Goal: Task Accomplishment & Management: Complete application form

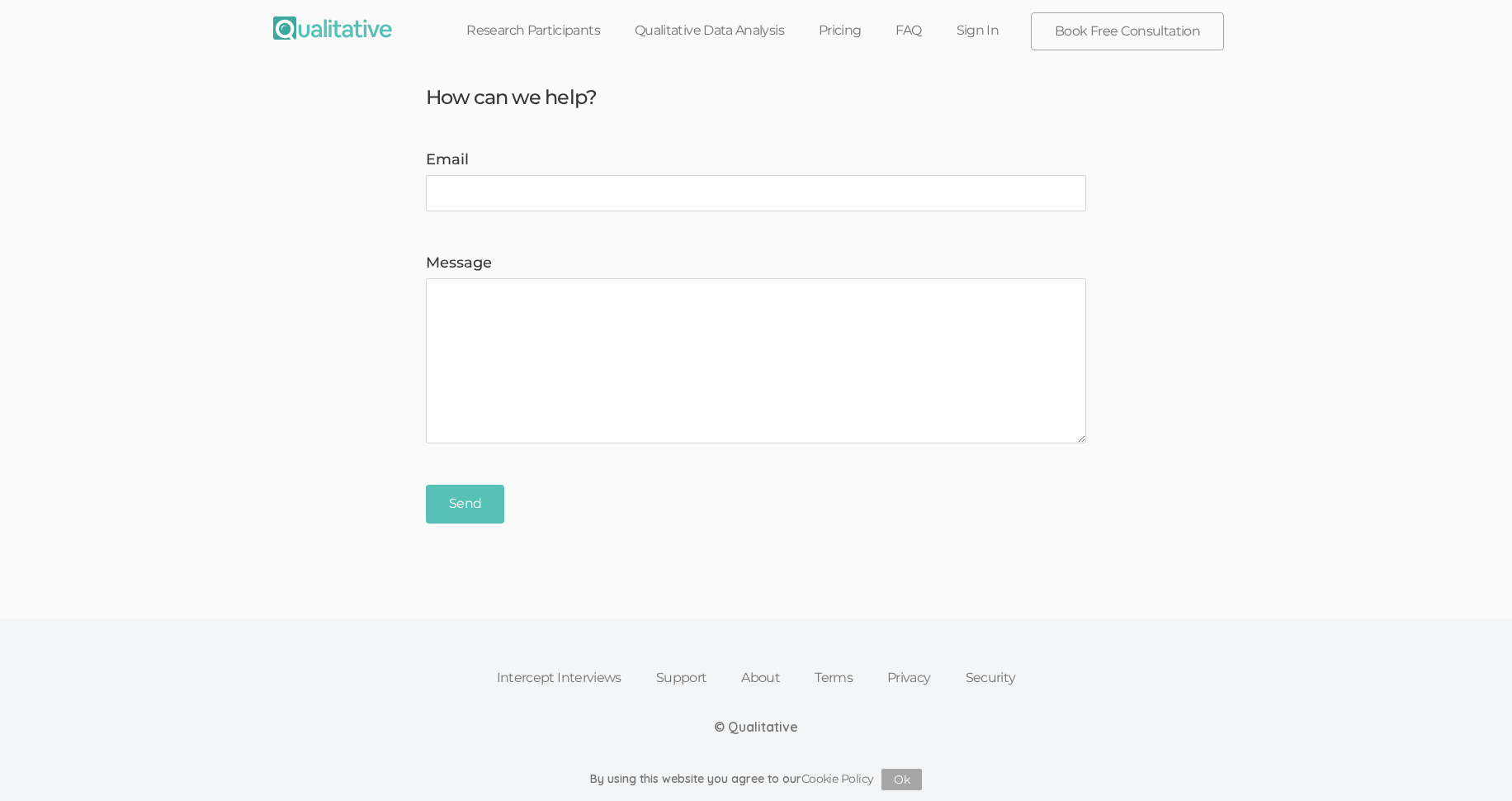
click at [967, 32] on link "Sign In" at bounding box center [978, 31] width 78 height 36
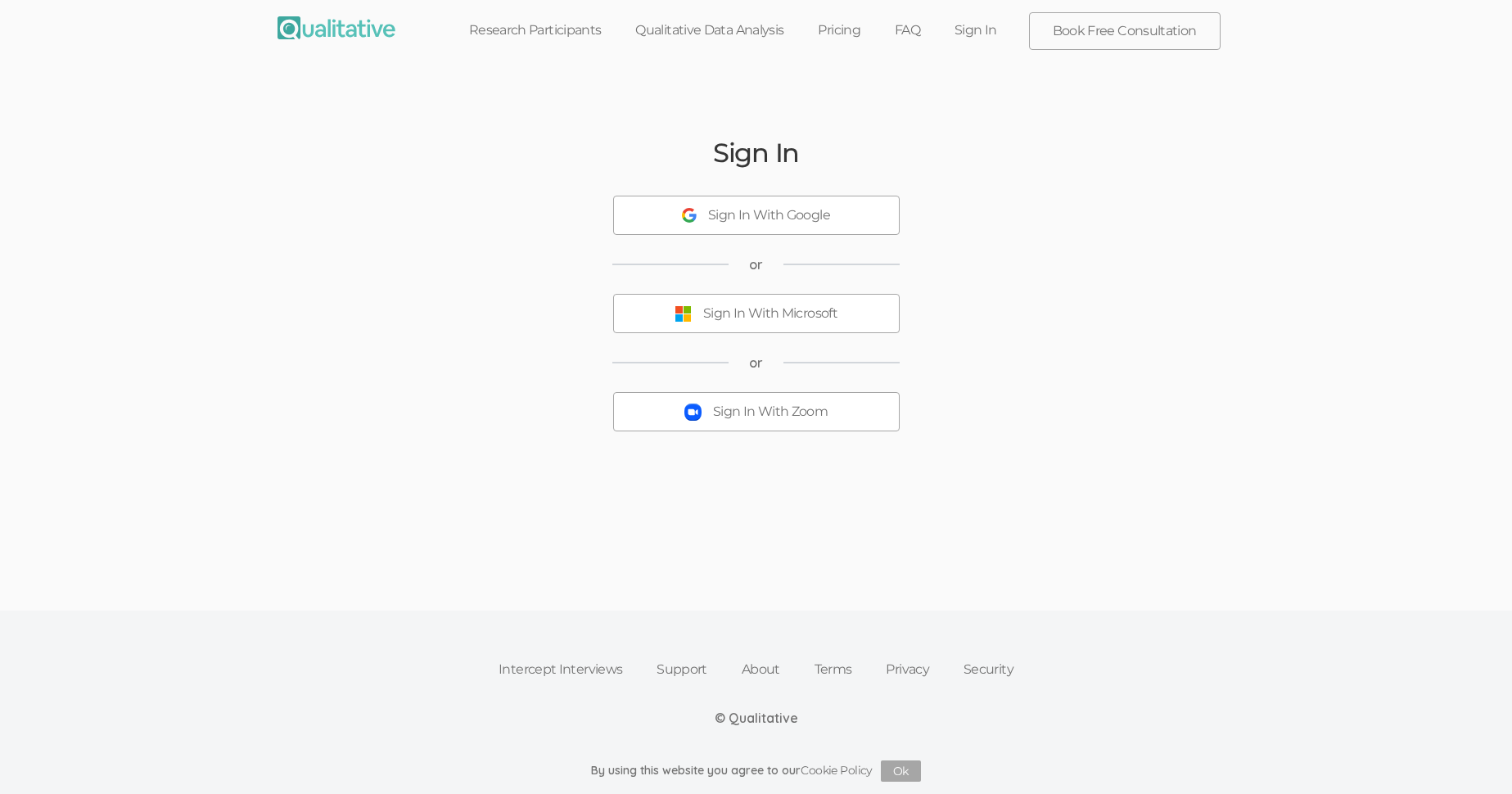
click at [771, 408] on div "Sign In With Zoom" at bounding box center [770, 412] width 114 height 19
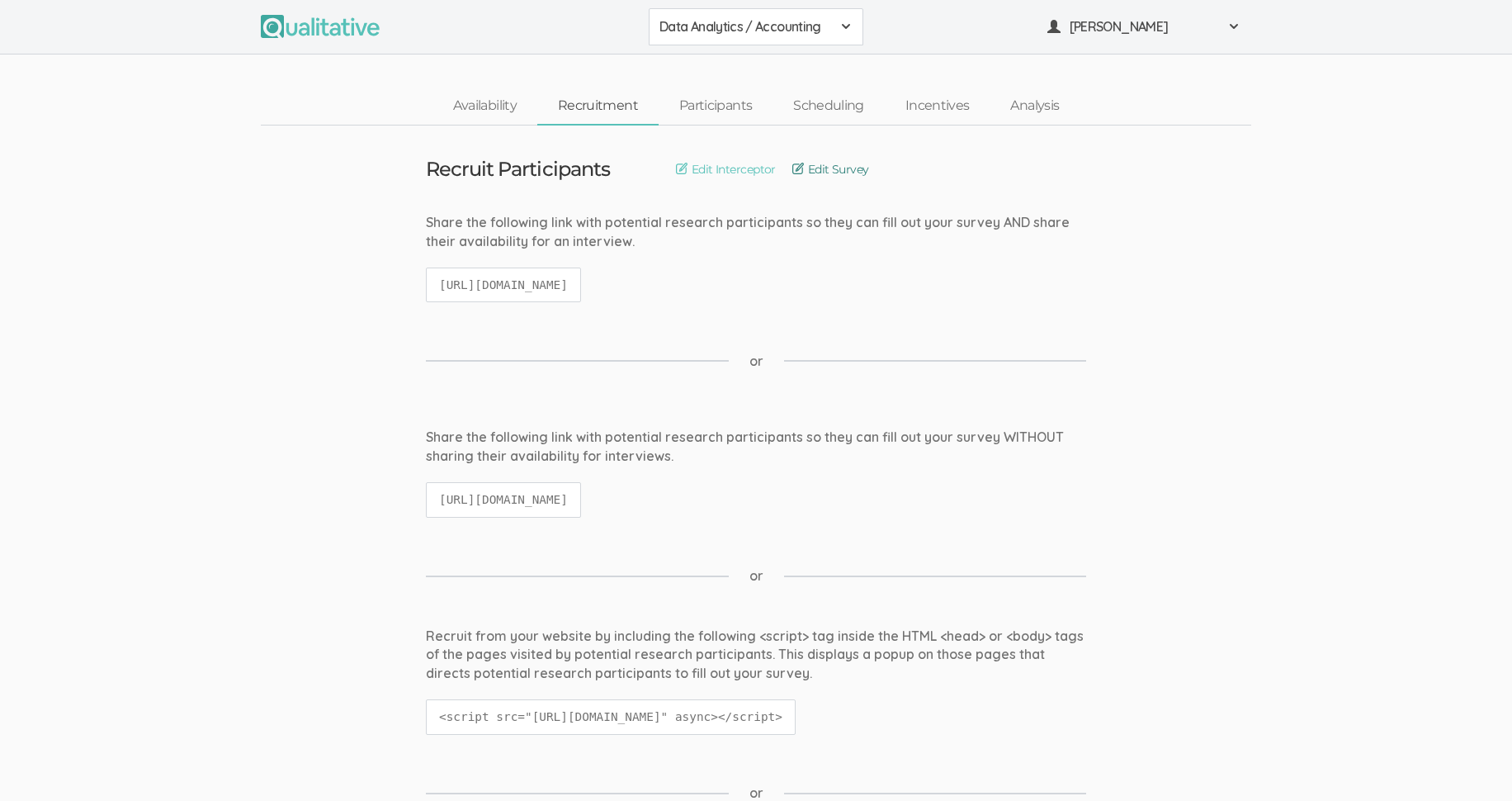
click at [818, 164] on link "Edit Survey" at bounding box center [830, 169] width 77 height 18
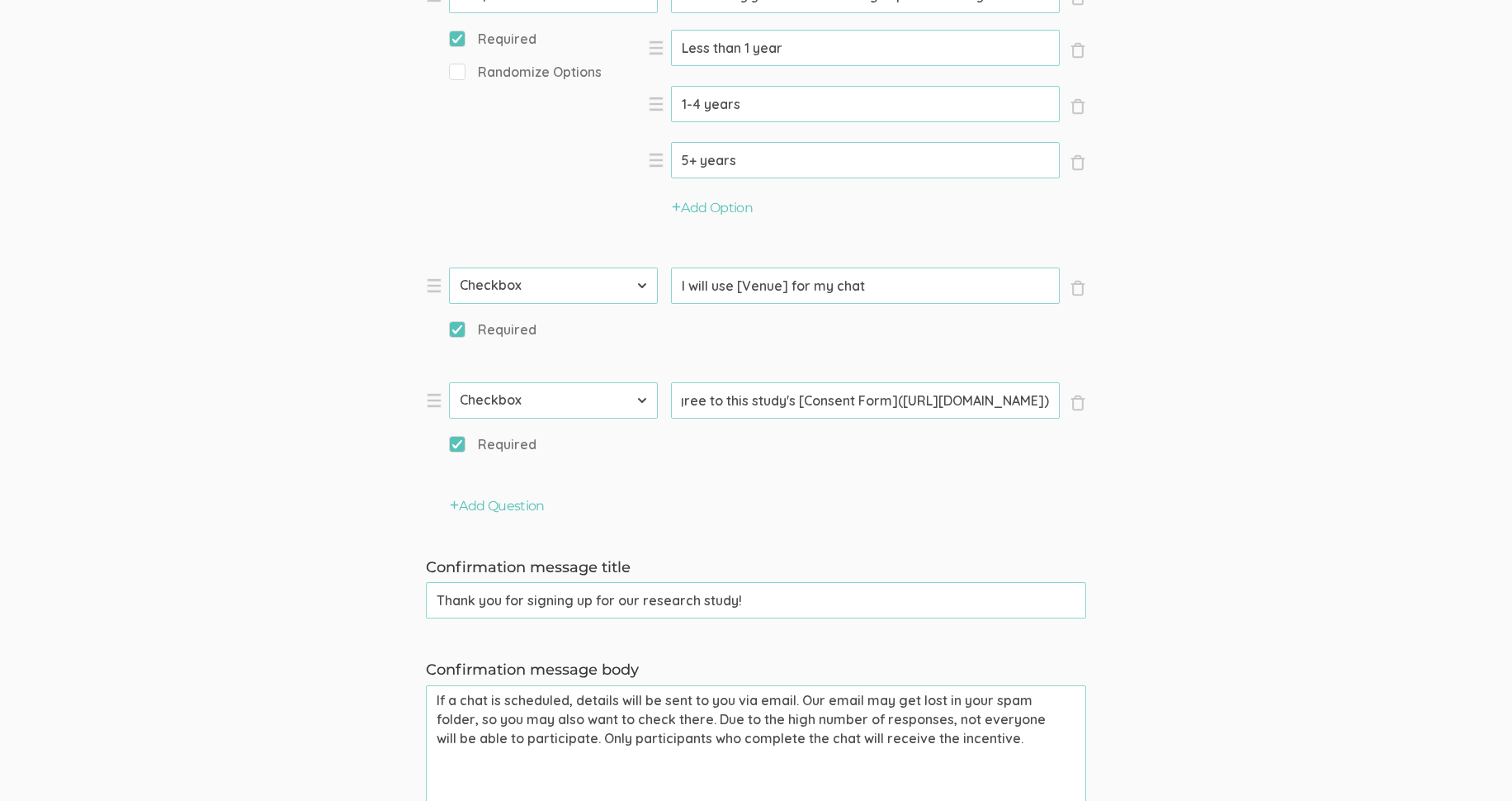
scroll to position [0, 128]
drag, startPoint x: 926, startPoint y: 401, endPoint x: 1042, endPoint y: 405, distance: 116.1
paste input ".[DOMAIN_NAME][URL]"
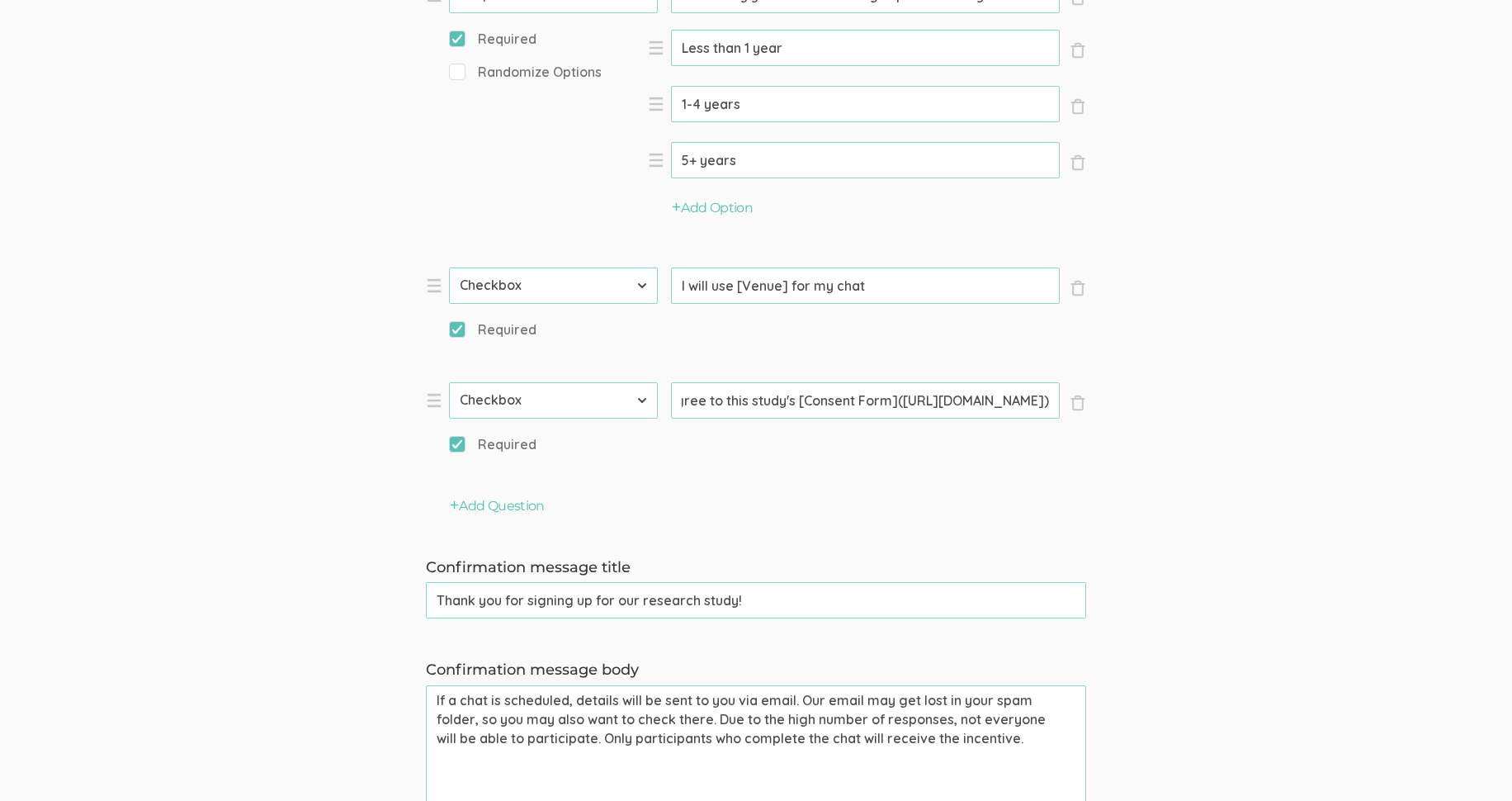
drag, startPoint x: 1020, startPoint y: 400, endPoint x: 1064, endPoint y: 399, distance: 44.0
type input "I agree to this study's [Consent Form]([URL][DOMAIN_NAME])"
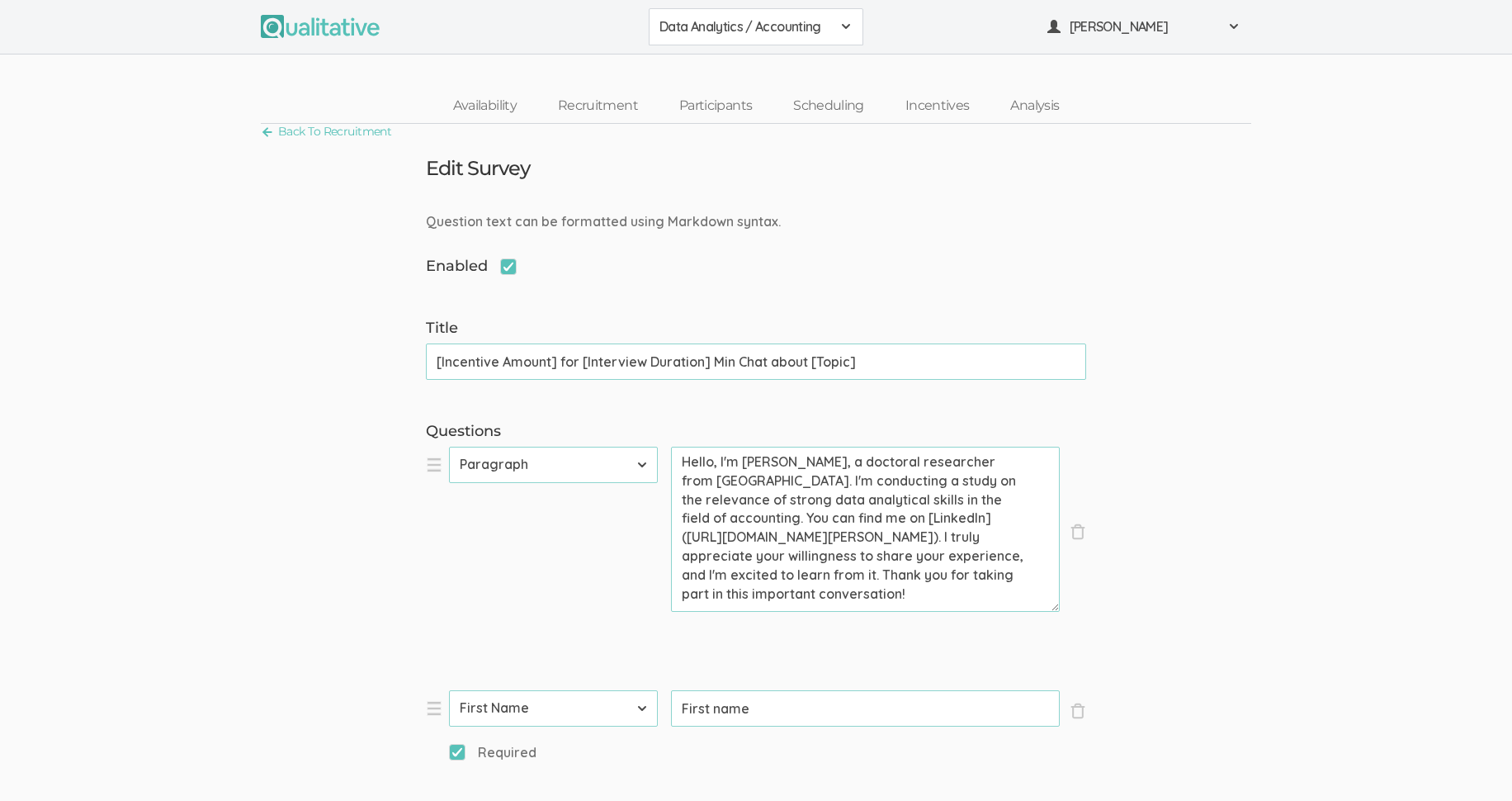
click at [845, 23] on span at bounding box center [845, 26] width 13 height 13
click at [797, 61] on span "Data Analytics / Non-accounting" at bounding box center [756, 63] width 193 height 19
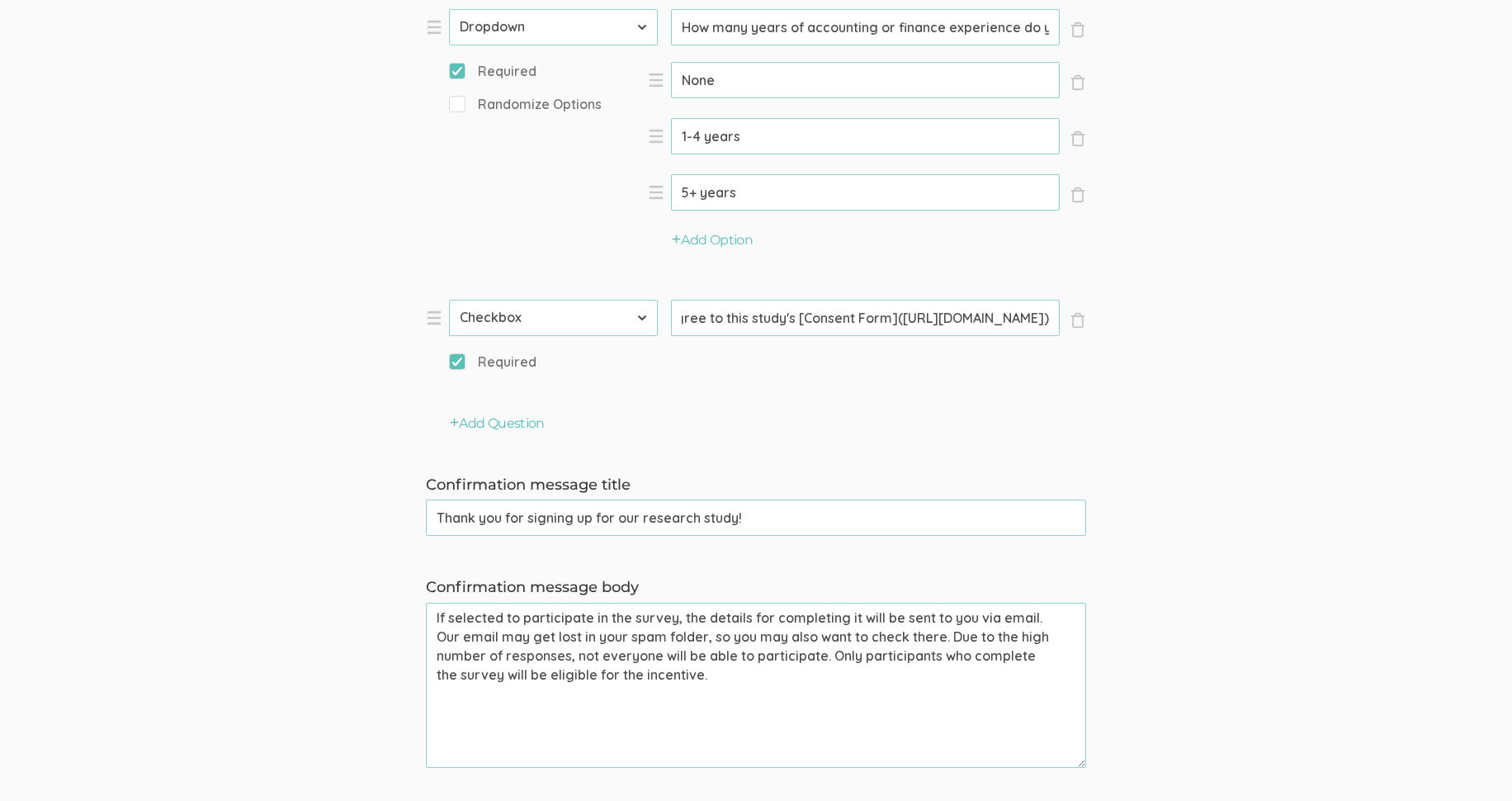
scroll to position [0, 128]
drag, startPoint x: 921, startPoint y: 316, endPoint x: 1042, endPoint y: 318, distance: 121.0
paste input ".typeform.com/to/imYEF23C"
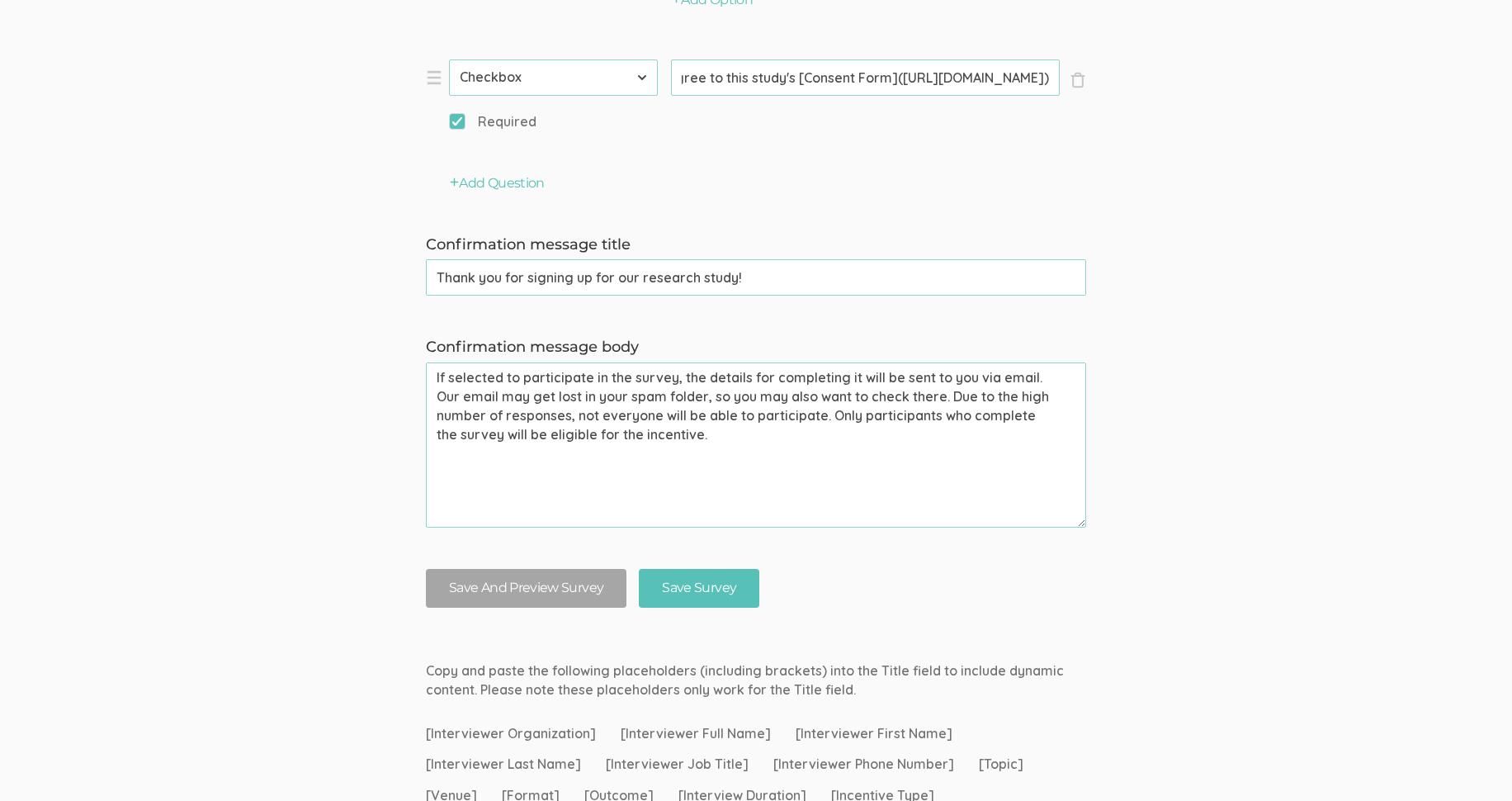
scroll to position [1668, 0]
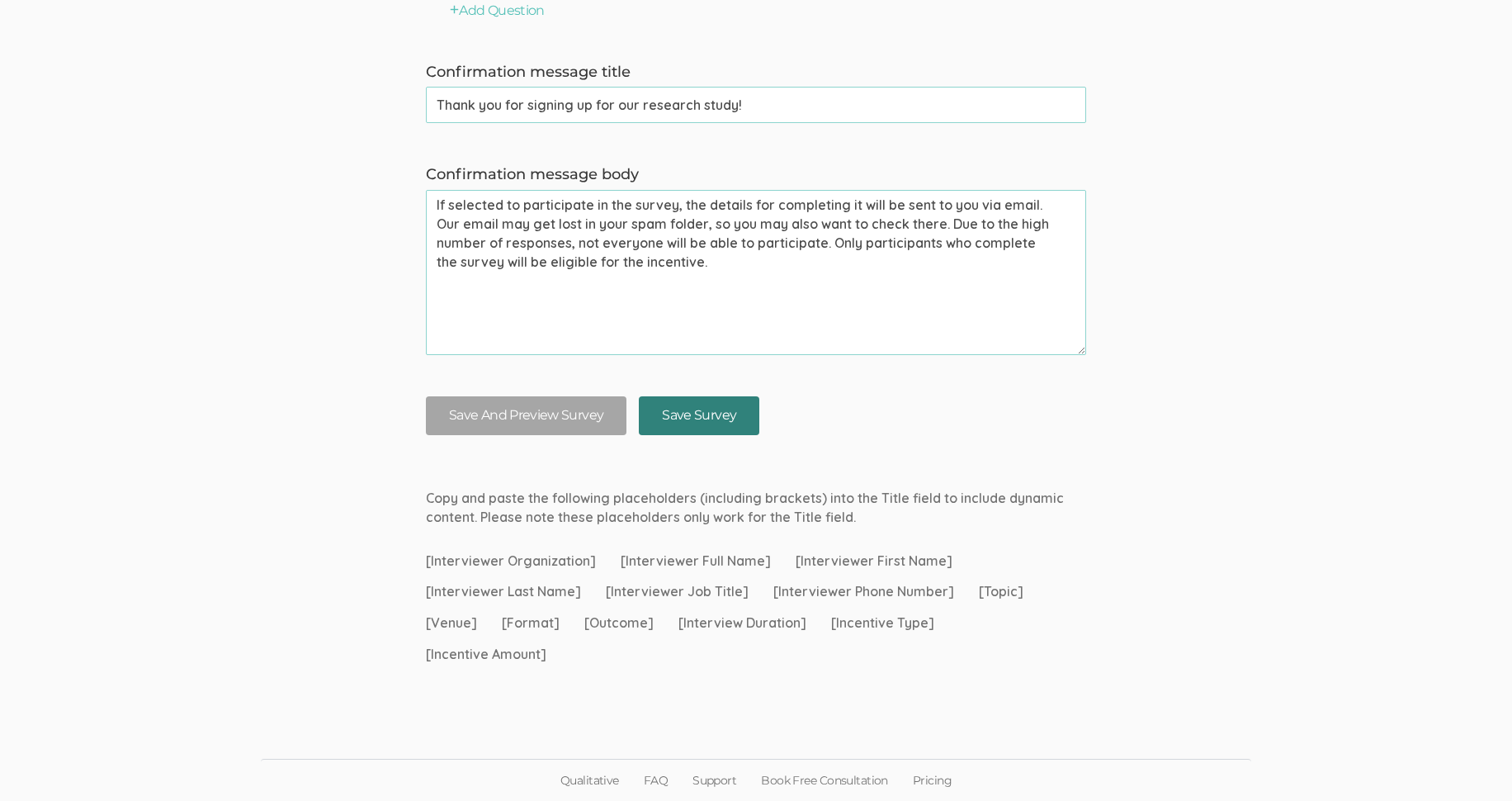
type input "I agree to this study's [Consent Form](https://form.typeform.com/to/imYEF23C)"
drag, startPoint x: 711, startPoint y: 413, endPoint x: 531, endPoint y: 452, distance: 184.2
click at [528, 413] on button "Save And Preview Survey" at bounding box center [526, 415] width 201 height 38
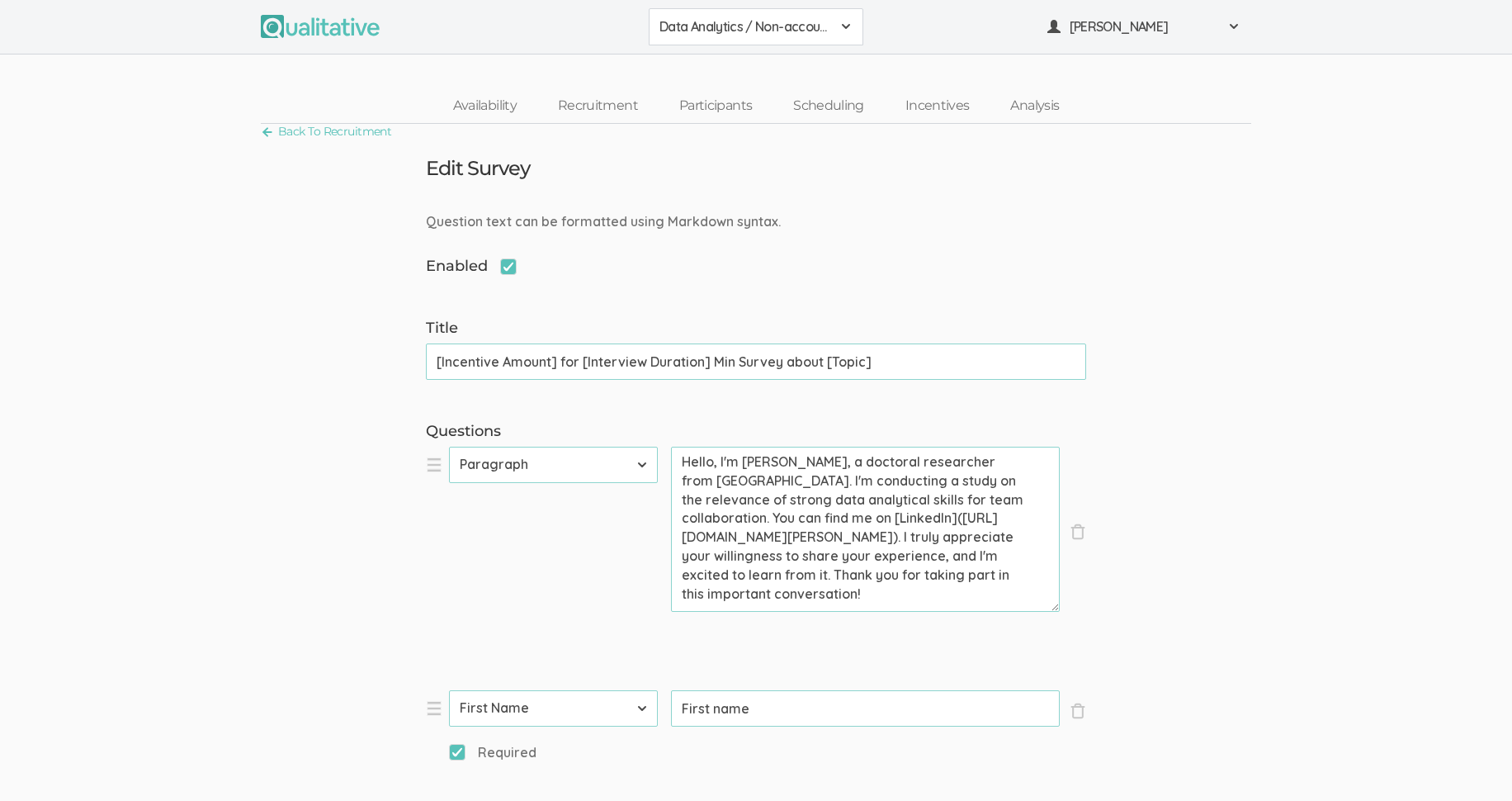
click at [849, 20] on span at bounding box center [845, 26] width 13 height 13
click at [844, 22] on span at bounding box center [845, 26] width 13 height 13
click at [848, 27] on span at bounding box center [845, 26] width 13 height 13
click at [774, 142] on span "Create Project" at bounding box center [767, 143] width 92 height 19
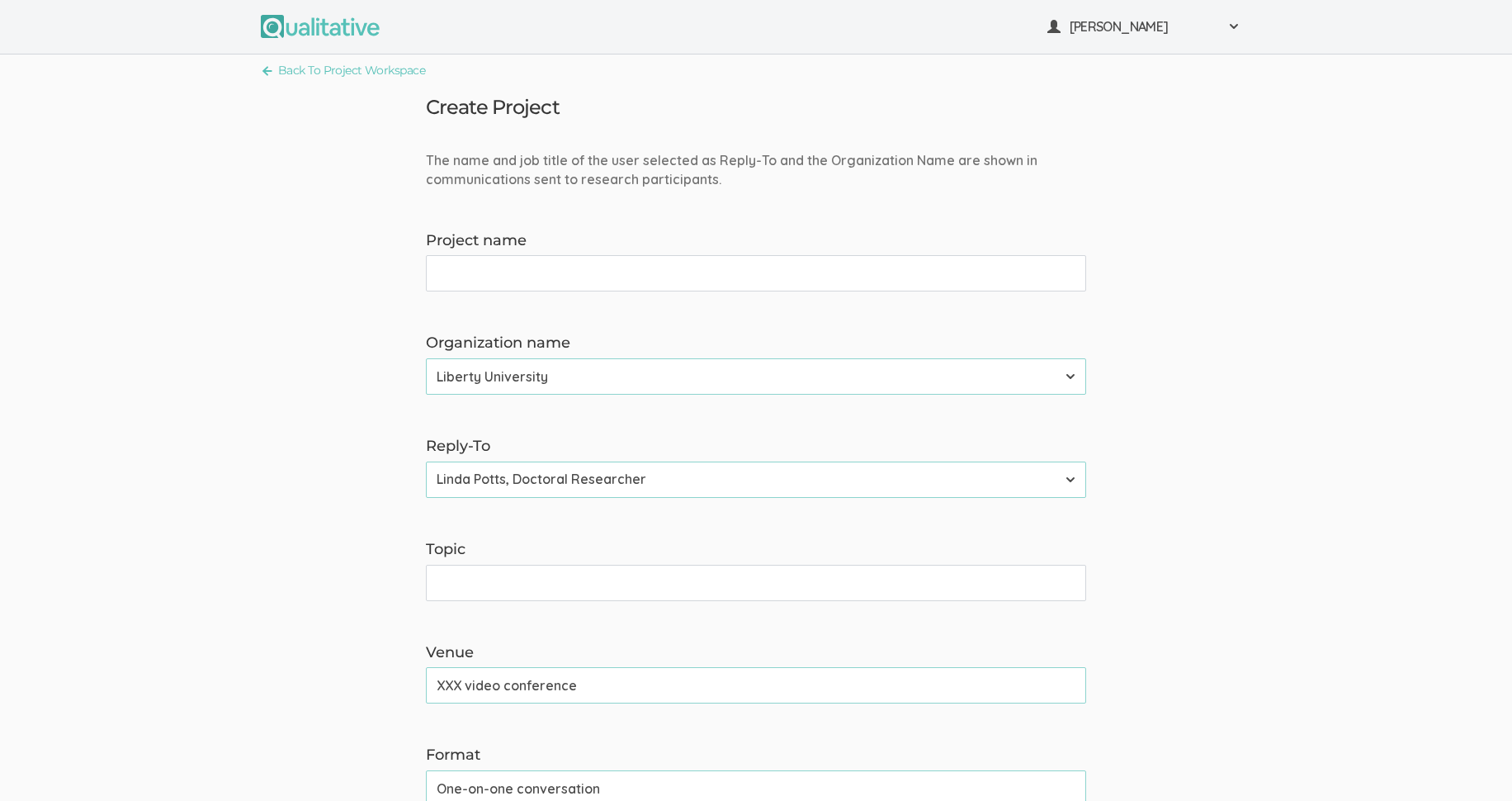
click at [486, 270] on input "Project name" at bounding box center [756, 273] width 660 height 36
type input "Data Analytics /Non-accounting Survey"
click at [352, 521] on form "The name and job title of the user selected as Reply-To and the Organization Na…" at bounding box center [756, 799] width 1512 height 1296
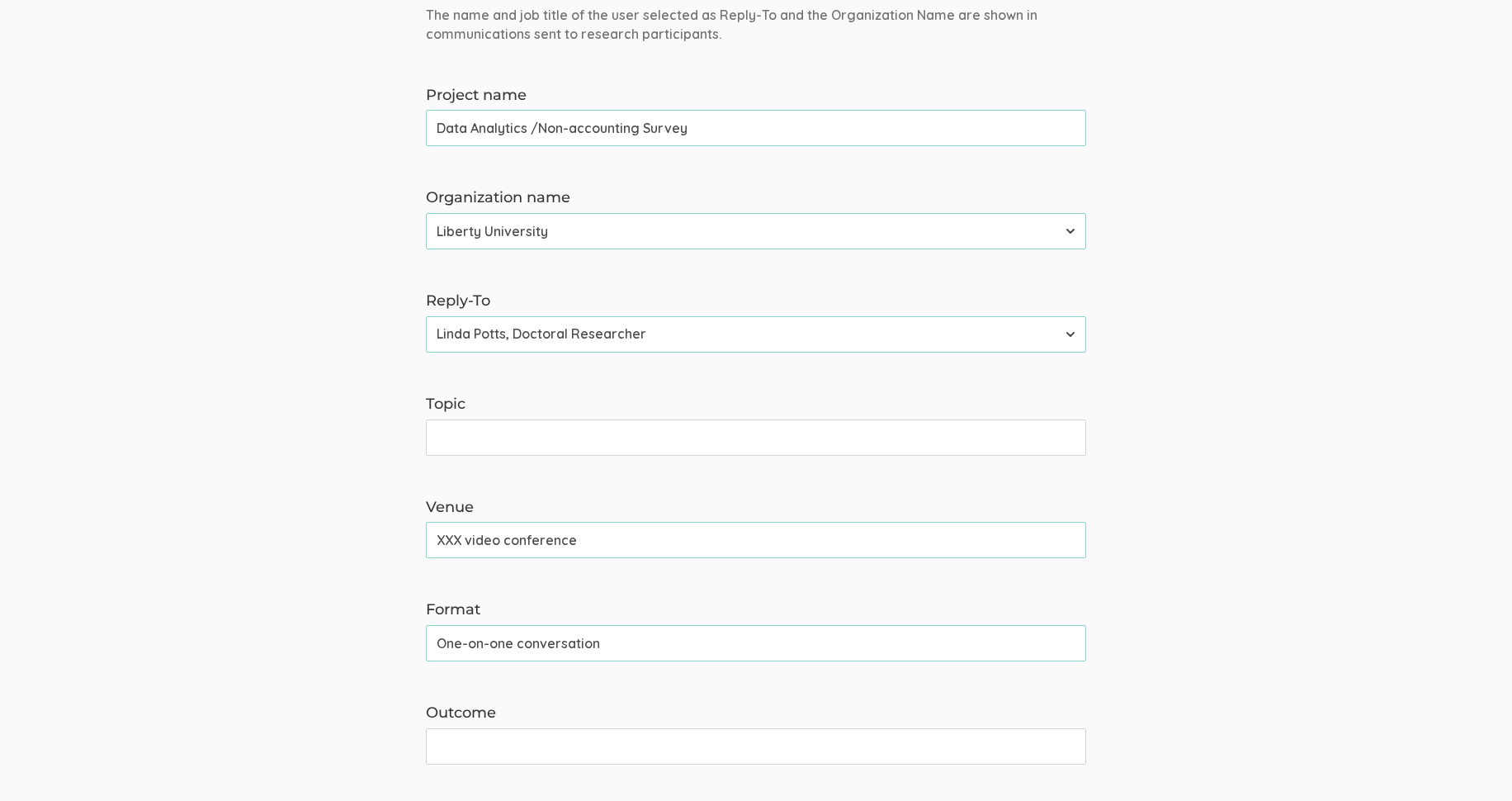
scroll to position [165, 0]
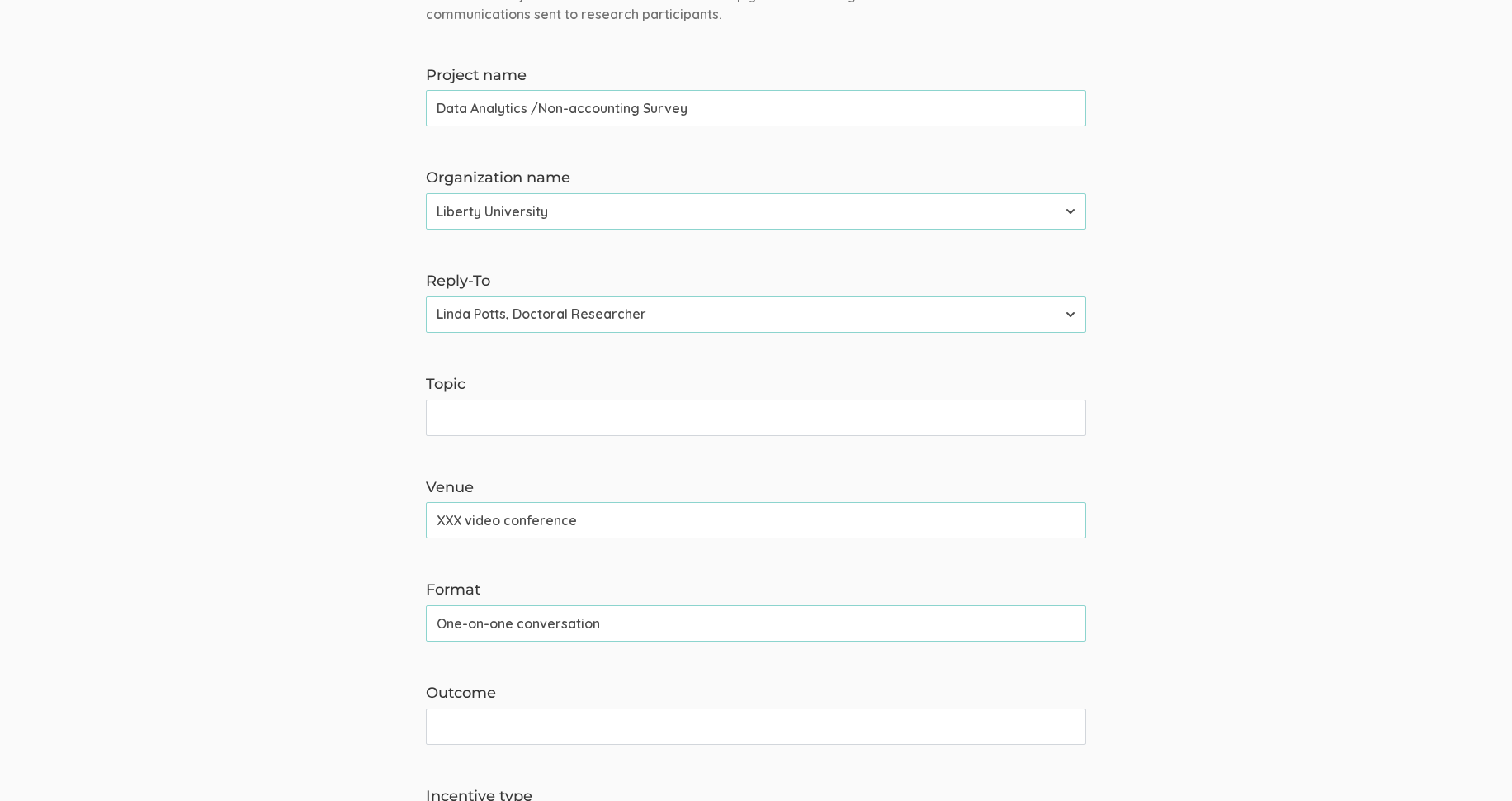
click at [477, 416] on input "Topic" at bounding box center [756, 417] width 660 height 36
type input "Your Experiences With Data Analytics"
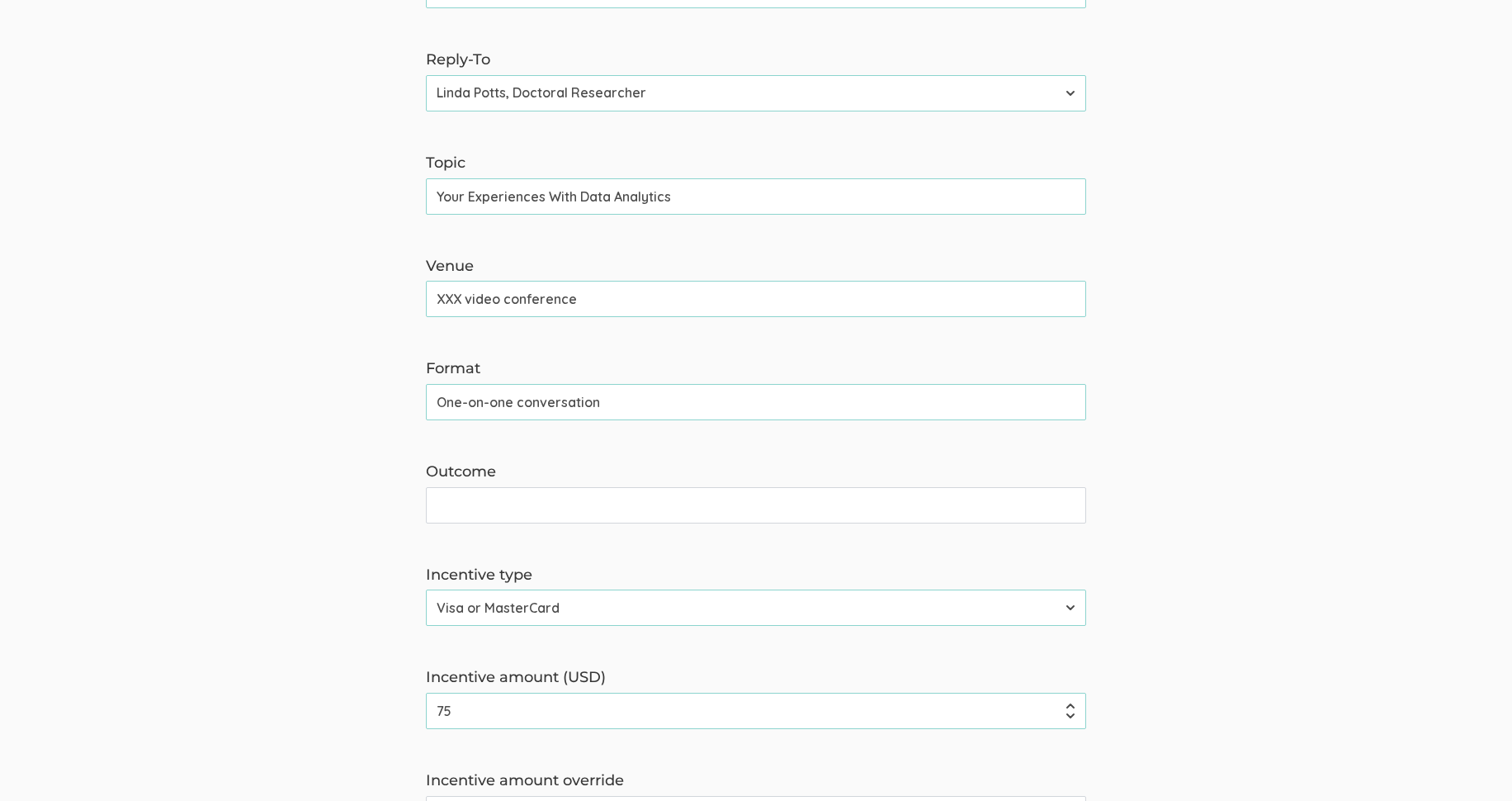
scroll to position [413, 0]
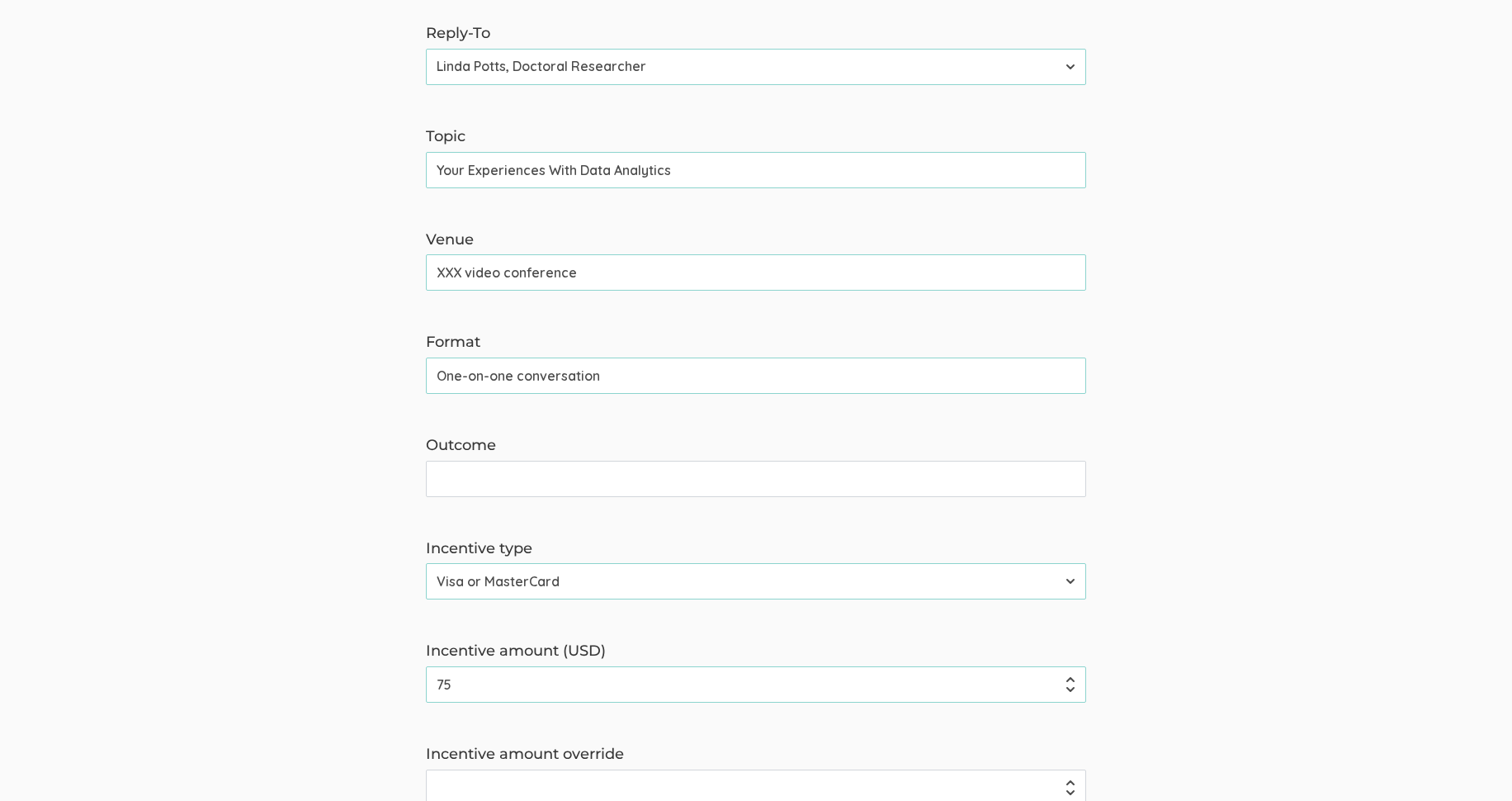
click at [591, 378] on input "One-on-one conversation" at bounding box center [756, 375] width 660 height 36
click at [606, 376] on input "One-on-one conversation" at bounding box center [756, 375] width 660 height 36
click at [578, 478] on input "Outcome" at bounding box center [756, 478] width 660 height 36
click at [390, 469] on form "The name and job title of the user selected as Reply-To and the Organization Na…" at bounding box center [756, 386] width 1512 height 1296
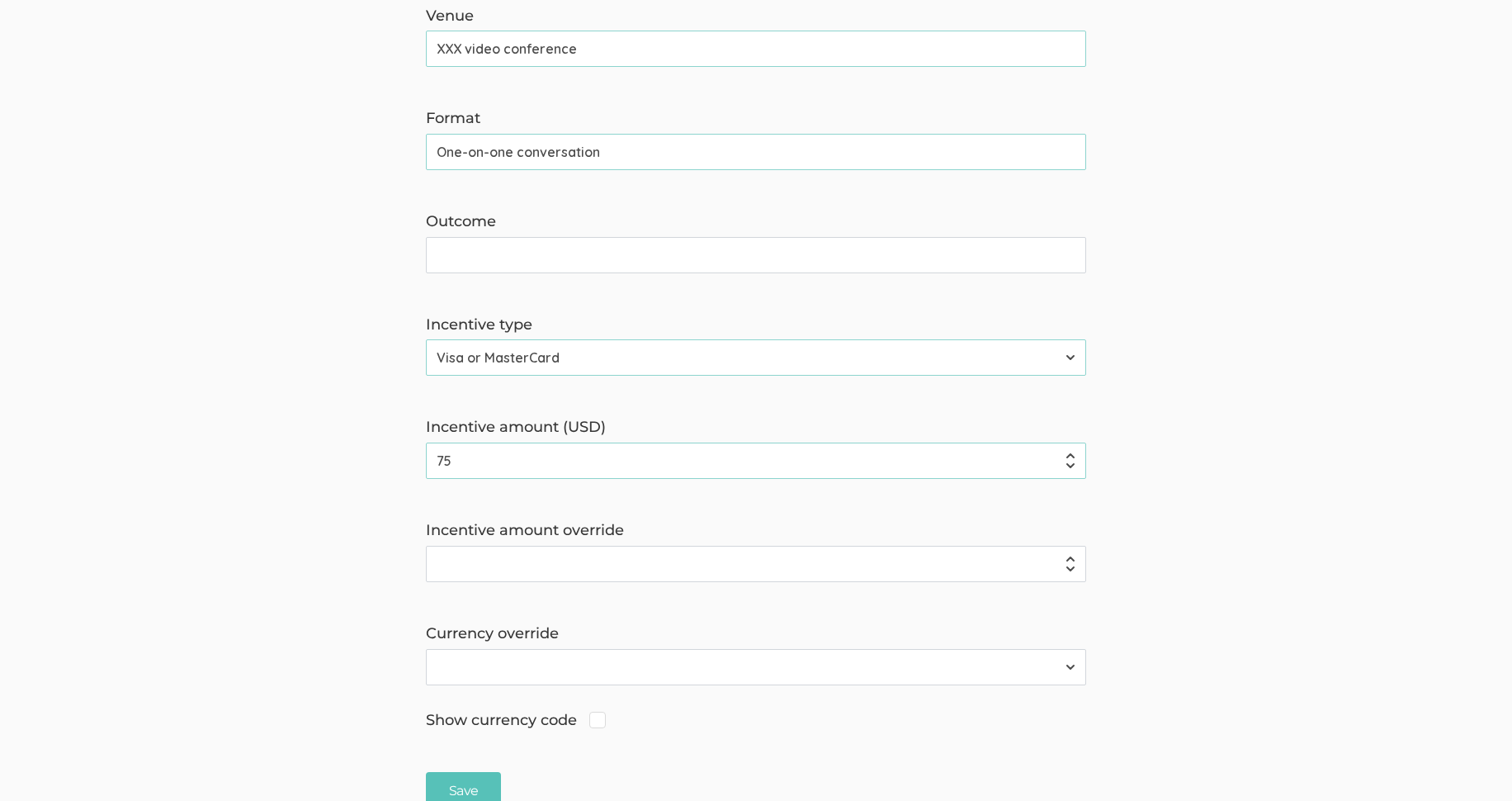
scroll to position [743, 0]
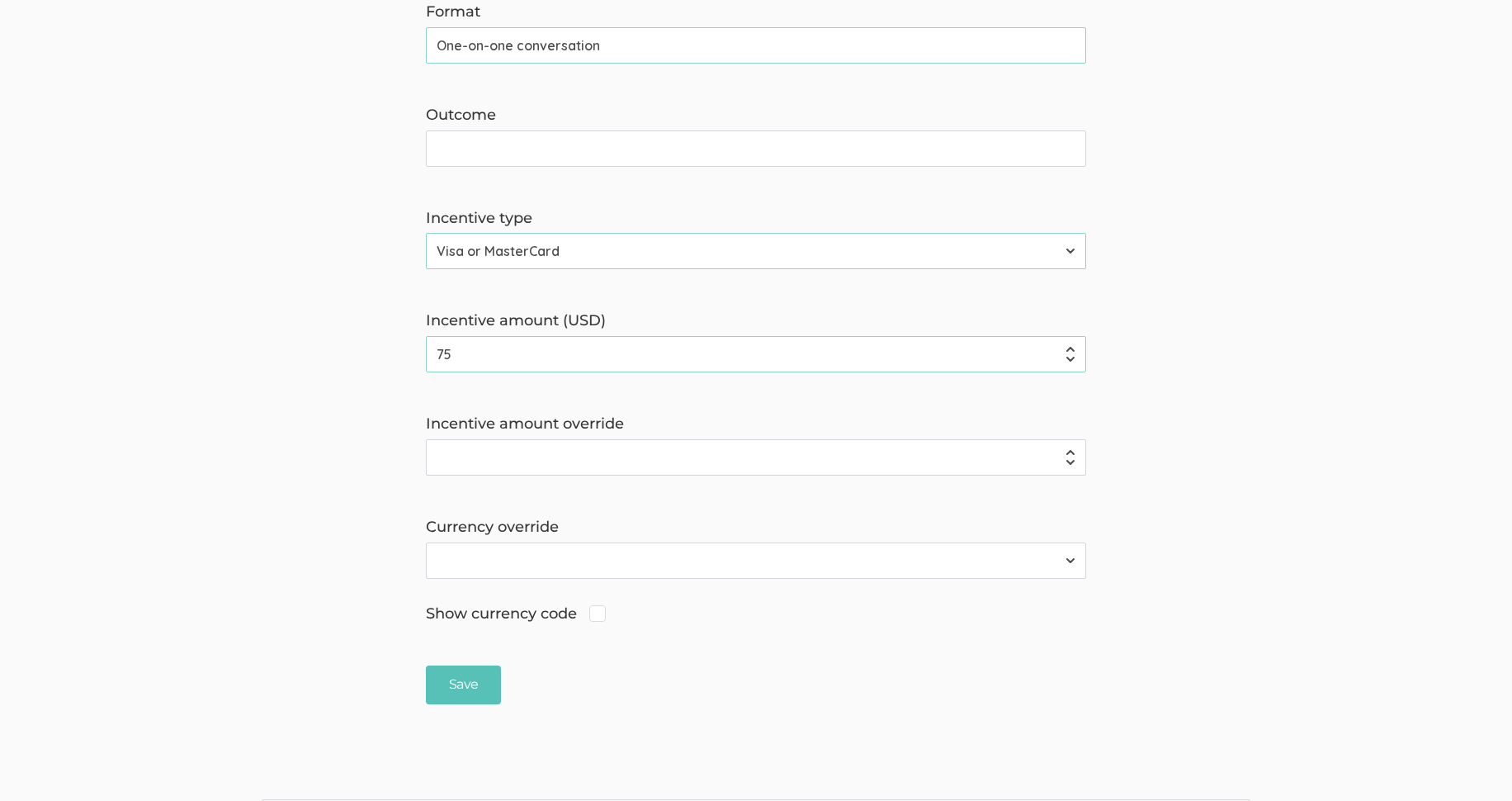
drag, startPoint x: 475, startPoint y: 357, endPoint x: 428, endPoint y: 356, distance: 47.0
click at [428, 356] on input "75" at bounding box center [756, 353] width 660 height 36
type input "50"
click at [368, 428] on form "The name and job title of the user selected as Reply-To and the Organization Na…" at bounding box center [756, 55] width 1512 height 1296
click at [464, 681] on input "Save" at bounding box center [463, 684] width 75 height 38
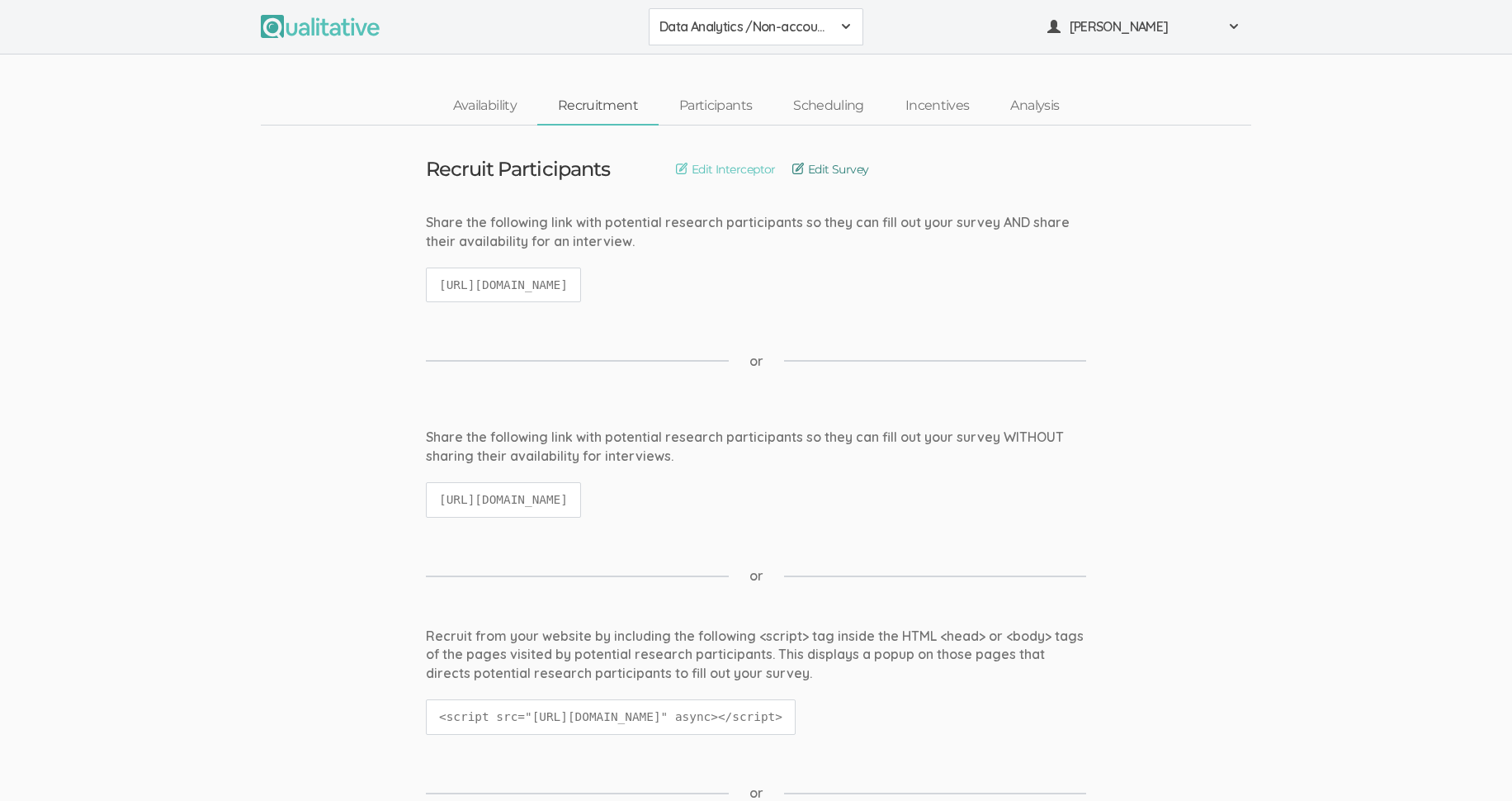
click at [825, 168] on link "Edit Survey" at bounding box center [830, 169] width 77 height 18
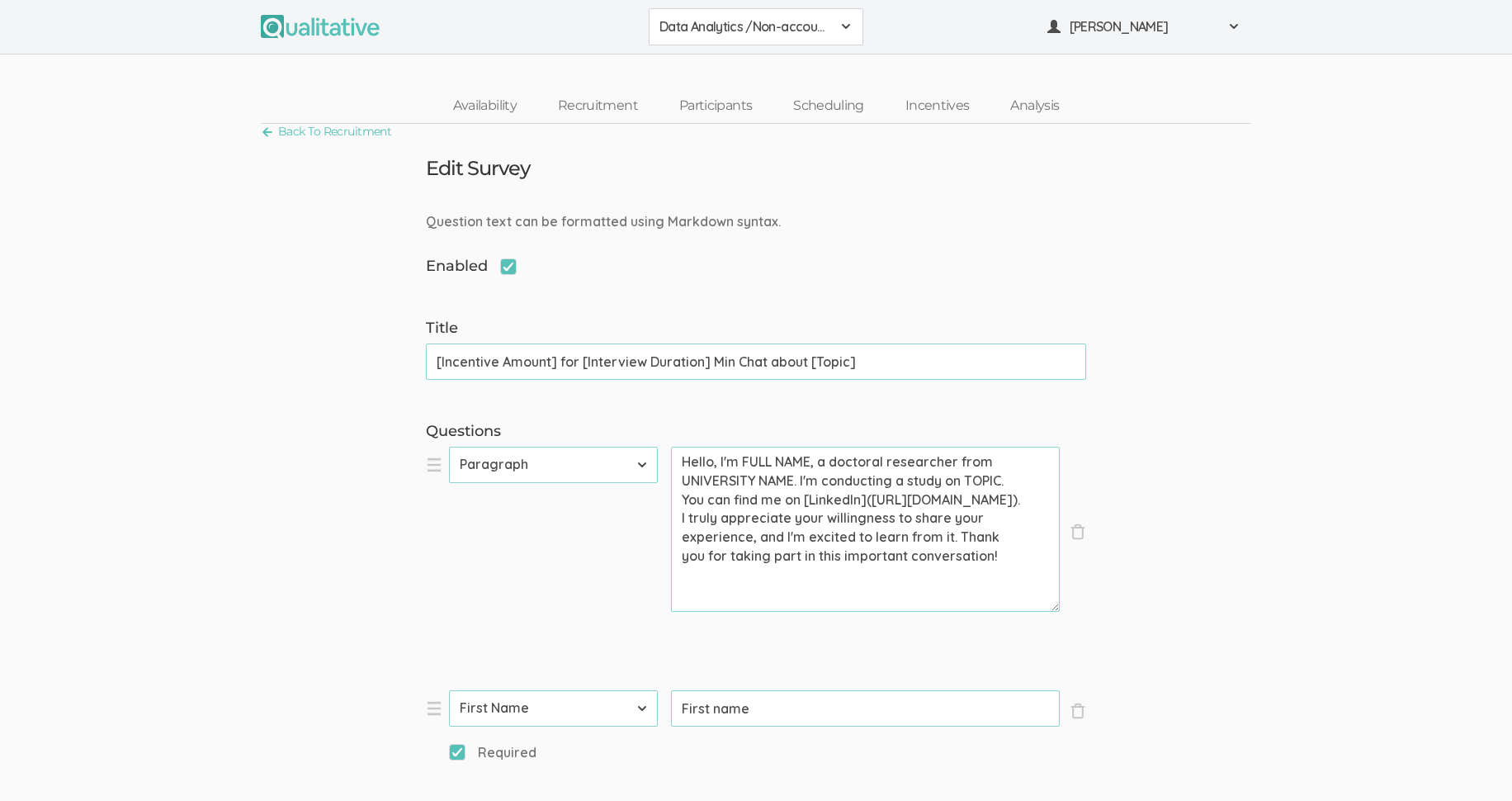
click at [832, 24] on div "Data Analytics /Non-accounting Survey" at bounding box center [756, 27] width 193 height 19
click at [261, 130] on link "Back To Recruitment" at bounding box center [326, 131] width 131 height 23
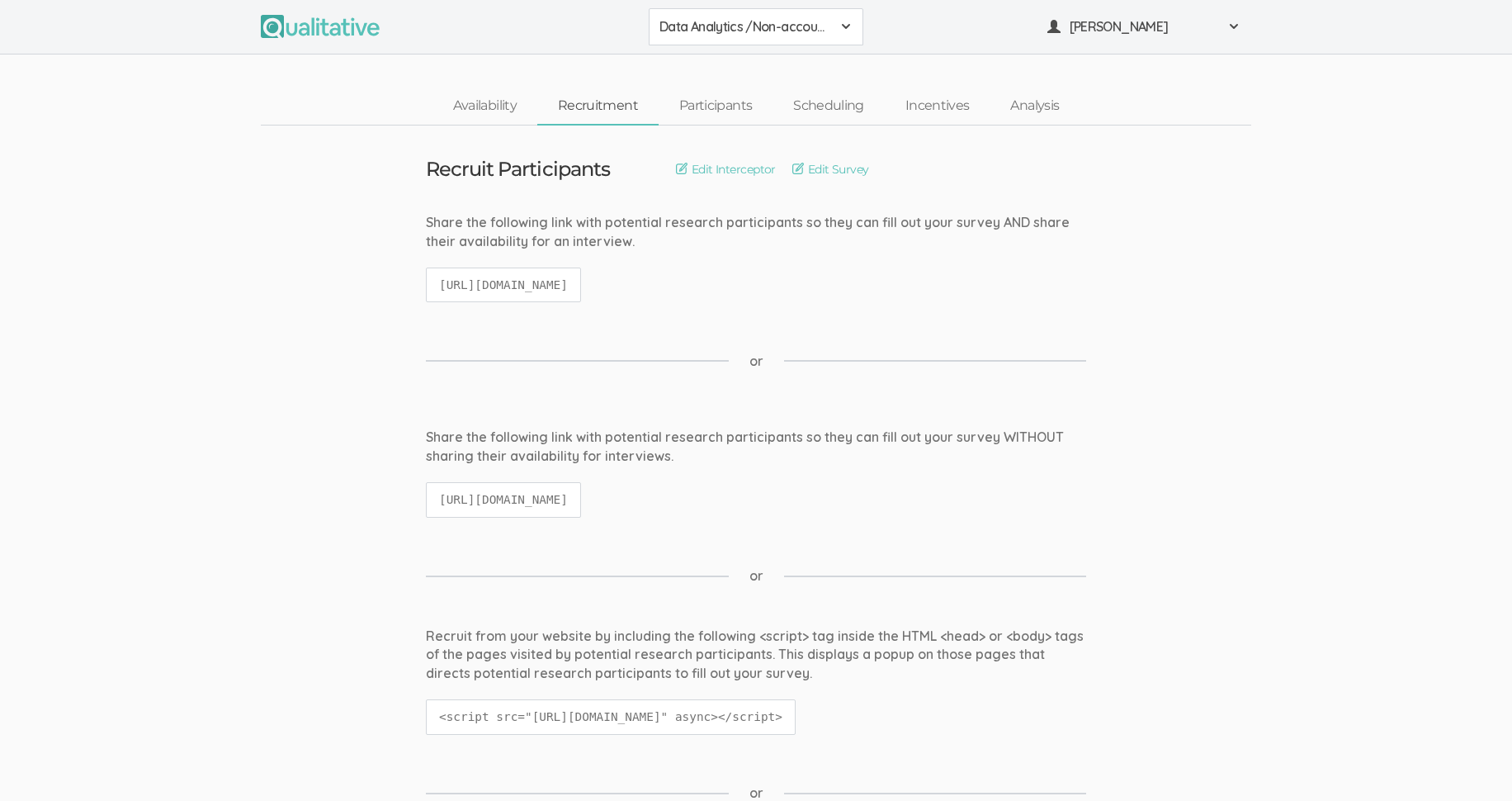
click at [838, 19] on div "Data Analytics /Non-accounting Survey" at bounding box center [756, 27] width 193 height 19
click at [731, 99] on span "Data Analytics / Non-accounting" at bounding box center [756, 101] width 193 height 19
click at [813, 166] on link "Edit Survey" at bounding box center [830, 169] width 77 height 18
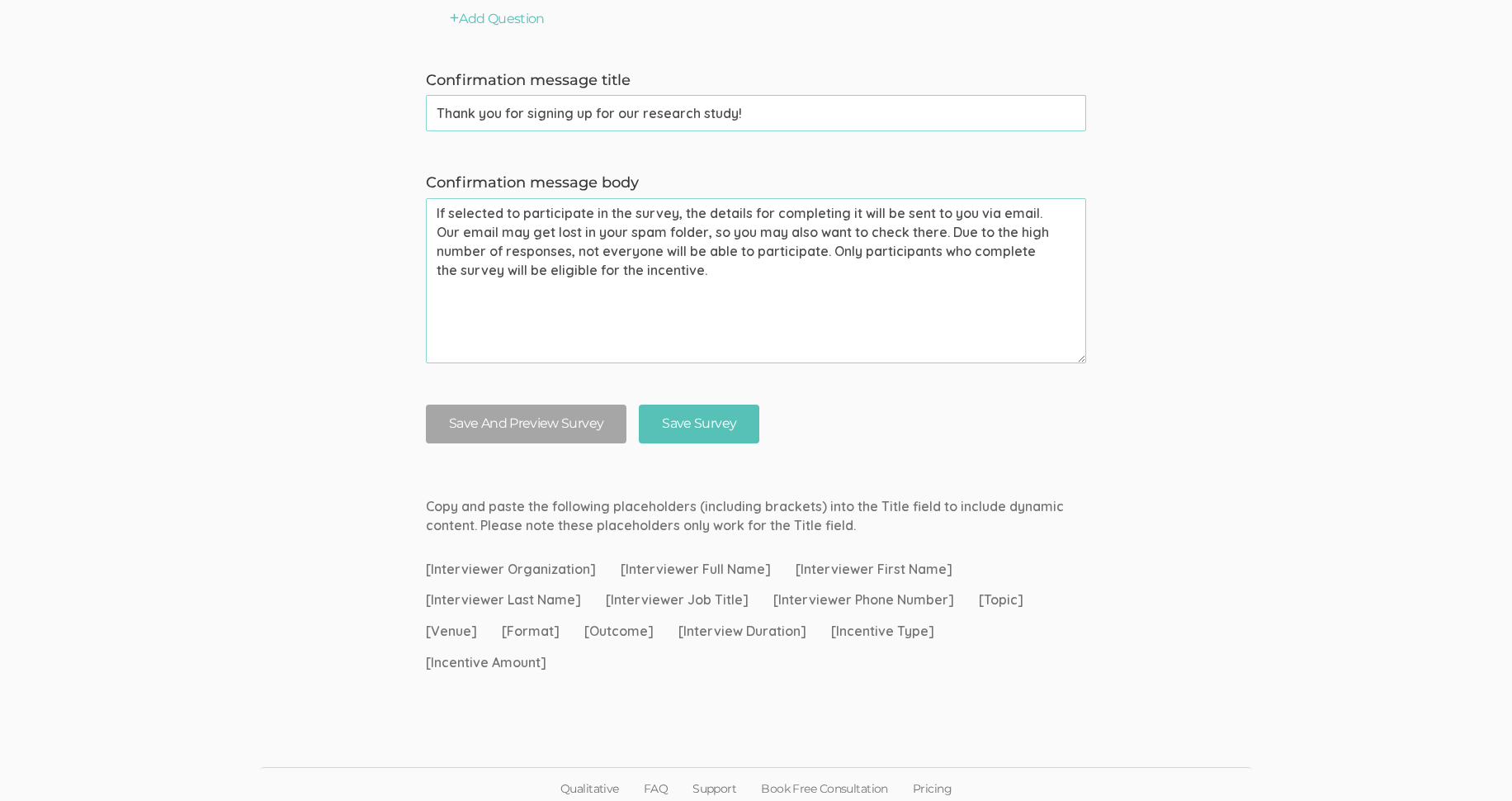
scroll to position [1668, 0]
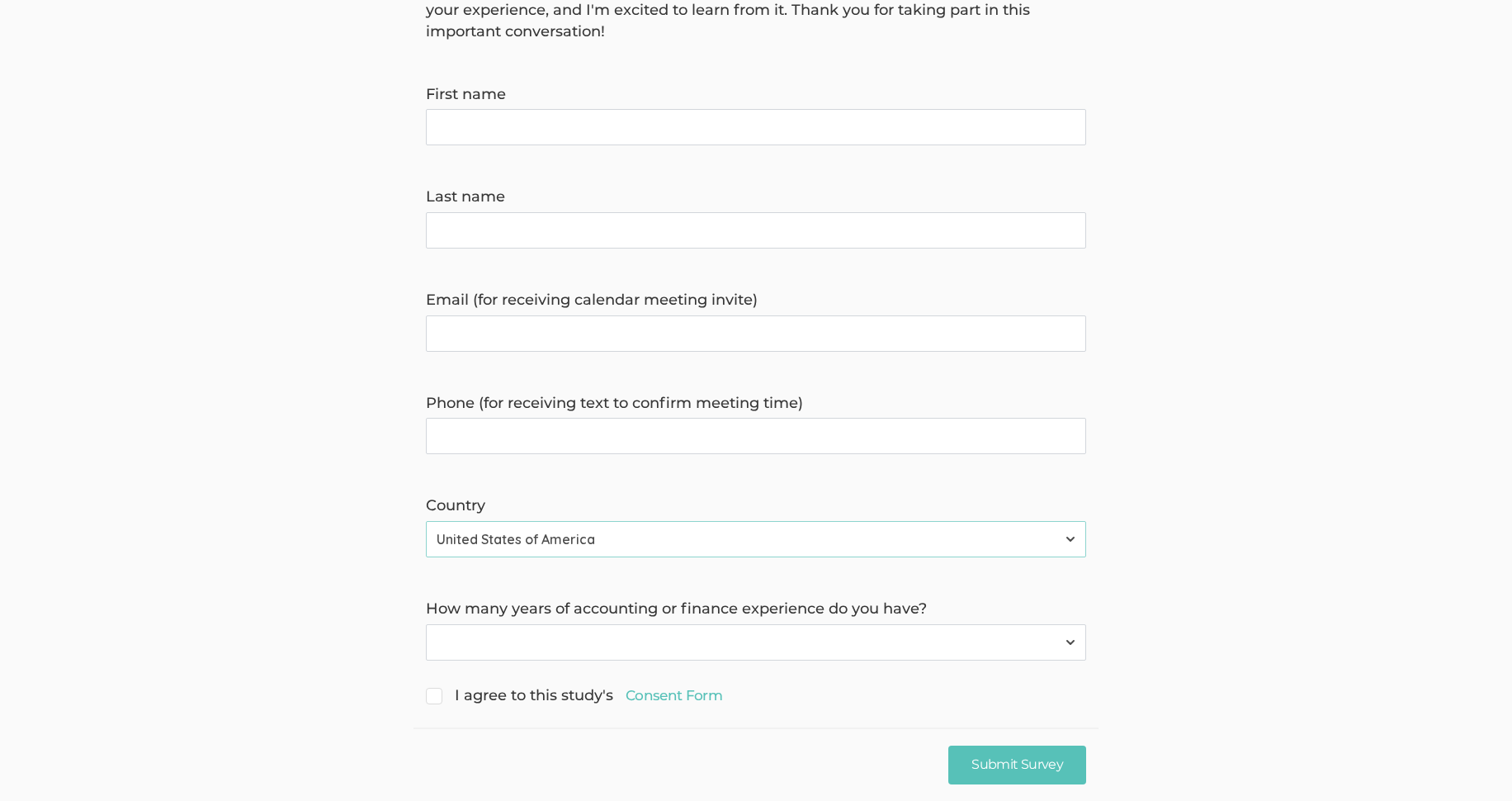
scroll to position [232, 0]
click at [675, 684] on link "Consent Form" at bounding box center [674, 694] width 96 height 20
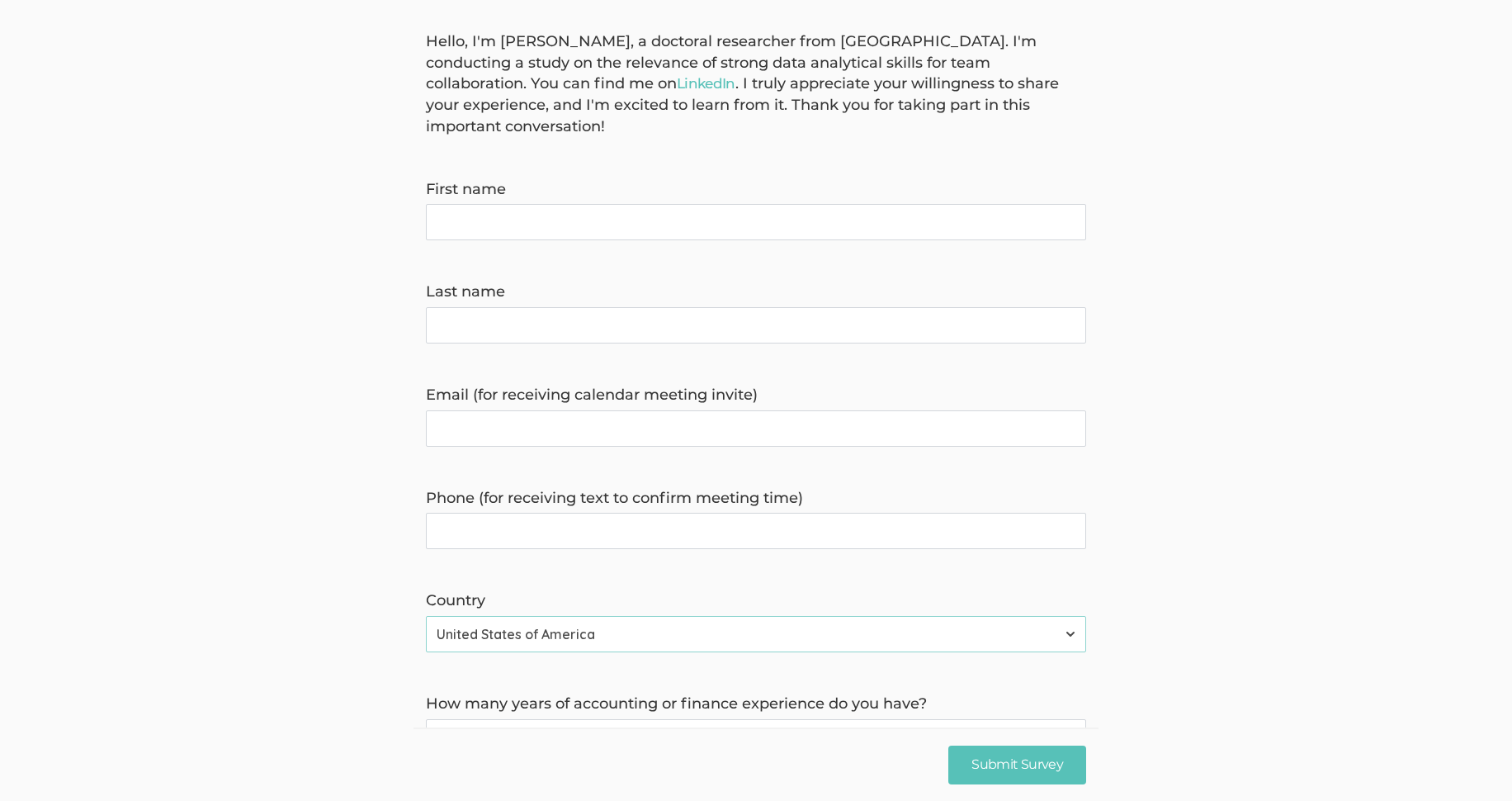
scroll to position [0, 0]
